Goal: Communication & Community: Share content

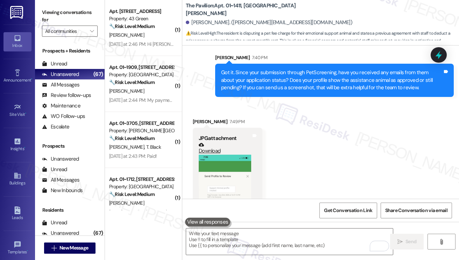
scroll to position [817, 0]
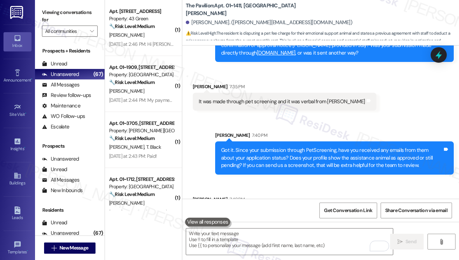
click at [245, 156] on div "Got it. Since your submission through PetScreening, have you received any email…" at bounding box center [331, 158] width 221 height 22
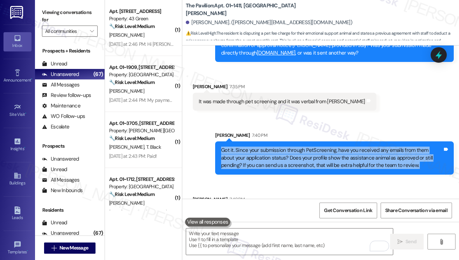
click at [245, 156] on div "Got it. Since your submission through PetScreening, have you received any email…" at bounding box center [331, 158] width 221 height 22
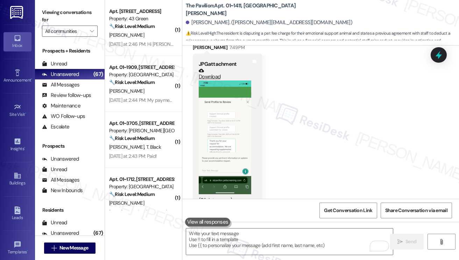
scroll to position [992, 0]
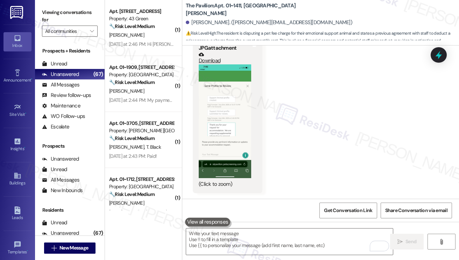
click at [56, 15] on label "Viewing conversations for" at bounding box center [70, 16] width 56 height 19
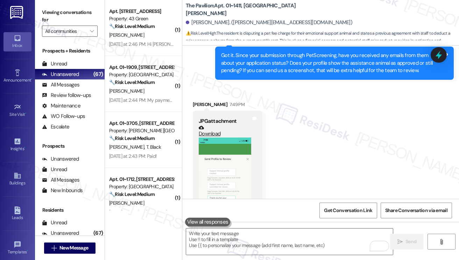
scroll to position [852, 0]
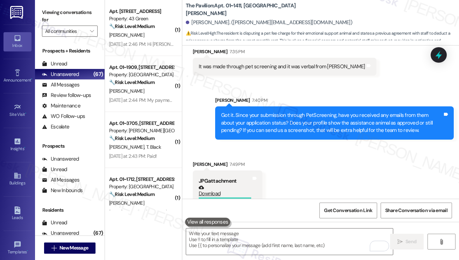
click at [277, 122] on div "Got it. Since your submission through PetScreening, have you received any email…" at bounding box center [331, 123] width 221 height 22
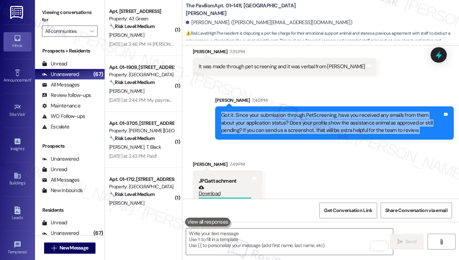
click at [277, 122] on div "Got it. Since your submission through PetScreening, have you received any email…" at bounding box center [331, 123] width 221 height 22
copy div "Got it. Since your submission through PetScreening, have you received any email…"
click at [46, 17] on label "Viewing conversations for" at bounding box center [70, 16] width 56 height 19
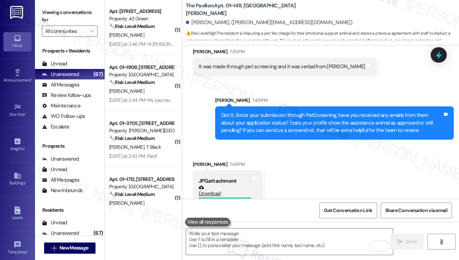
scroll to position [992, 0]
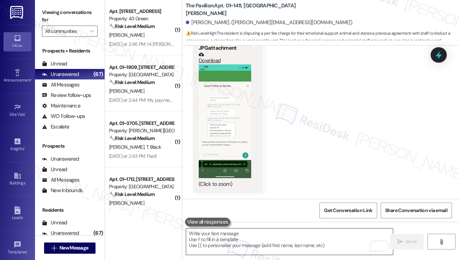
click at [246, 236] on textarea "To enrich screen reader interactions, please activate Accessibility in Grammarl…" at bounding box center [289, 241] width 207 height 26
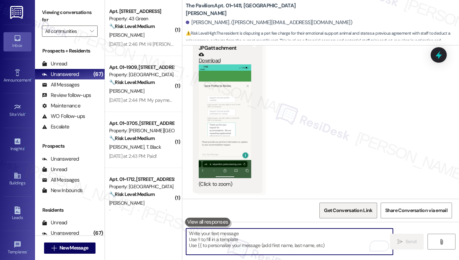
click at [347, 213] on span "Get Conversation Link" at bounding box center [348, 210] width 48 height 7
